Goal: Check status: Check status

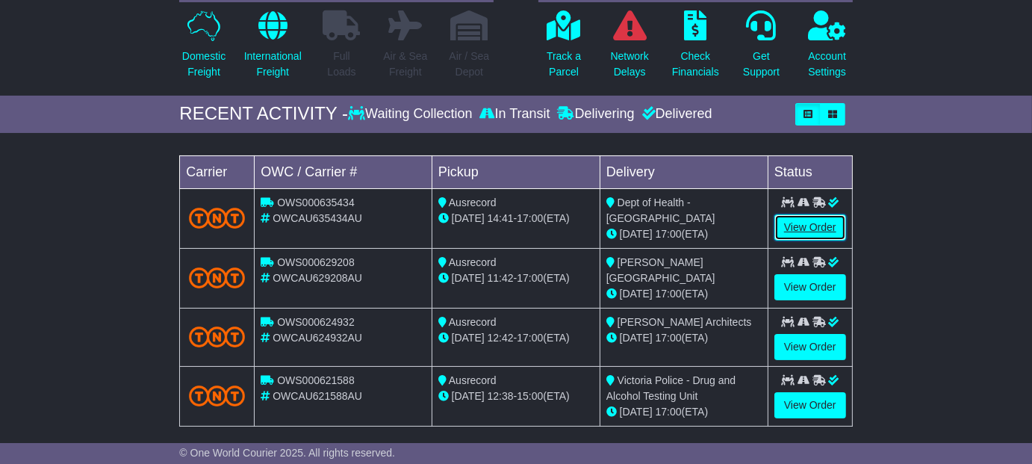
click at [815, 225] on link "View Order" at bounding box center [810, 227] width 72 height 26
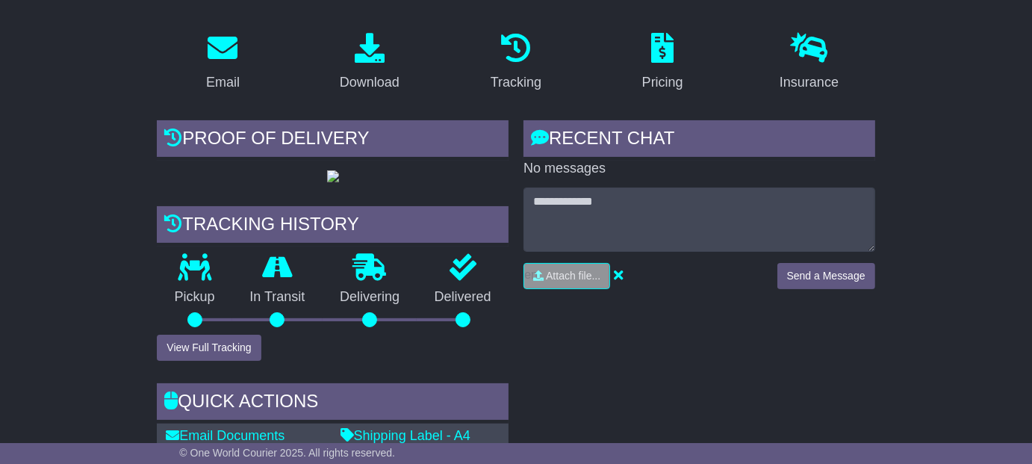
scroll to position [242, 0]
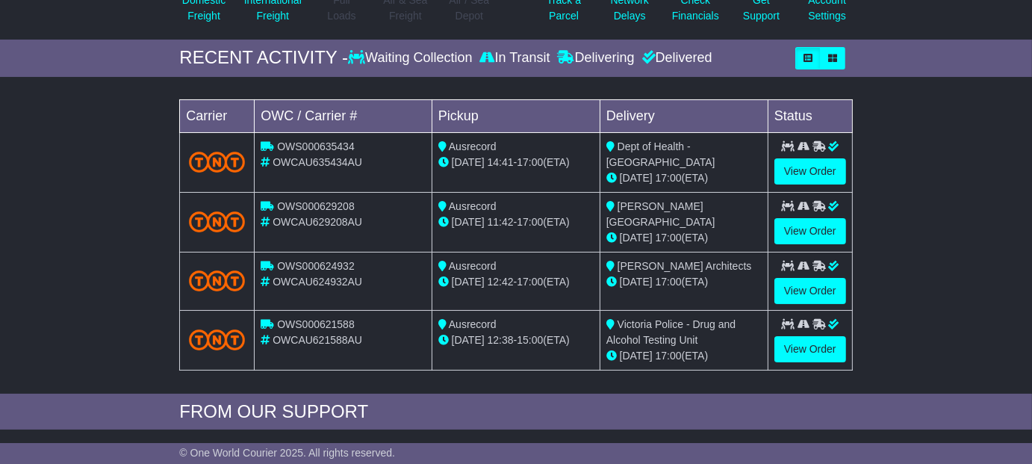
scroll to position [199, 0]
